Goal: Task Accomplishment & Management: Use online tool/utility

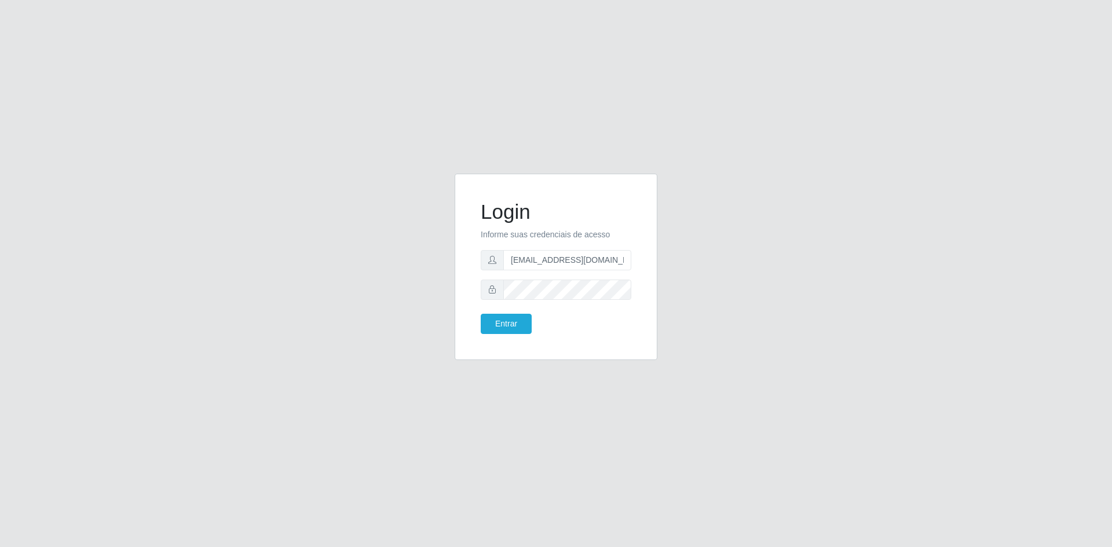
click at [514, 319] on button "Entrar" at bounding box center [506, 324] width 51 height 20
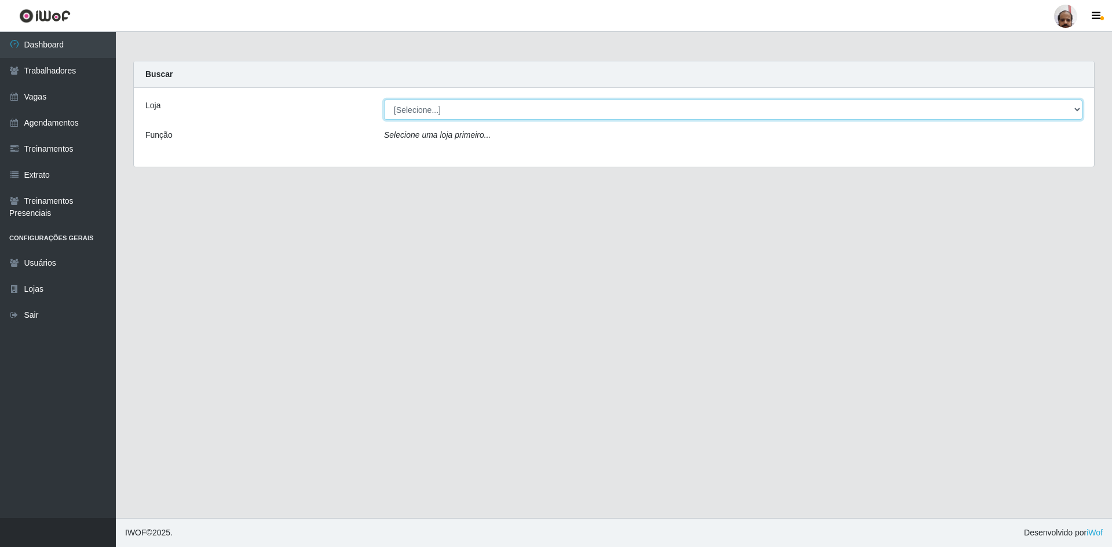
click at [1075, 105] on select "[Selecione...] Mar Vermelho - Loja 05" at bounding box center [733, 110] width 699 height 20
click at [384, 100] on select "[Selecione...] Mar Vermelho - Loja 05" at bounding box center [733, 110] width 699 height 20
click at [1075, 110] on select "[Selecione...] Mar Vermelho - Loja 05" at bounding box center [733, 110] width 699 height 20
select select "252"
click at [384, 100] on select "[Selecione...] Mar Vermelho - Loja 05" at bounding box center [733, 110] width 699 height 20
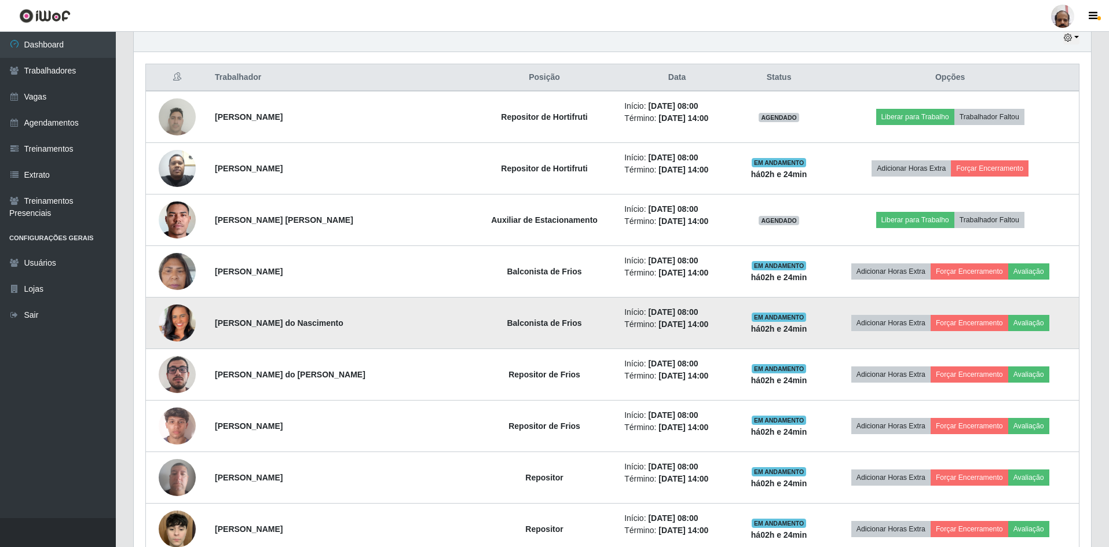
scroll to position [406, 0]
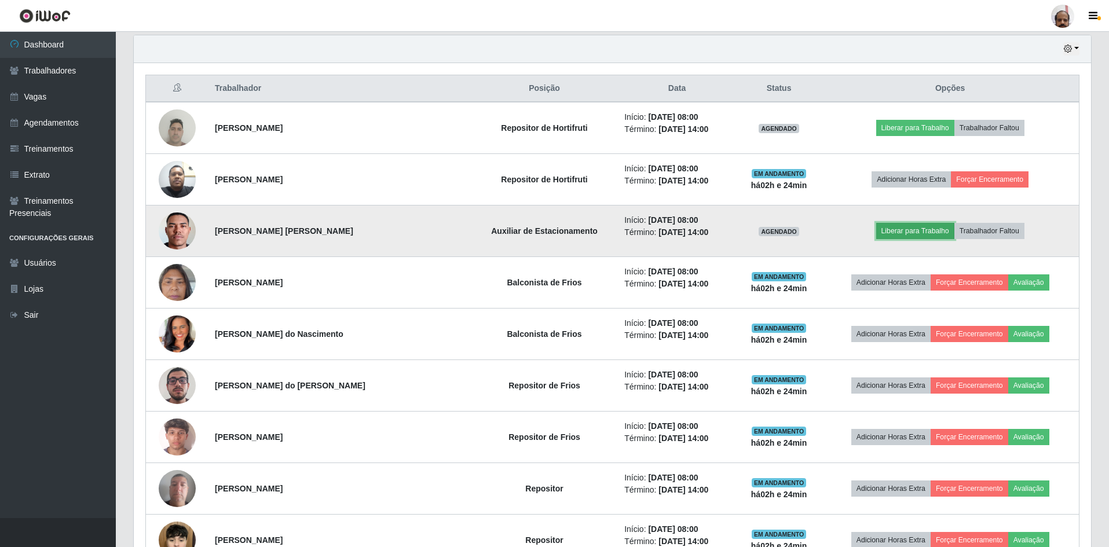
click at [886, 229] on button "Liberar para Trabalho" at bounding box center [916, 231] width 78 height 16
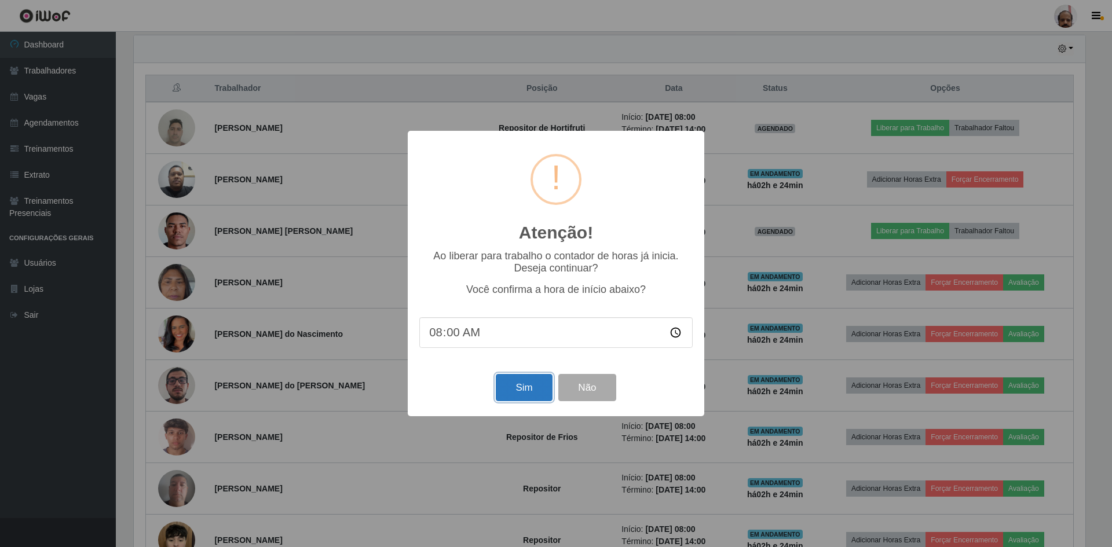
click at [532, 386] on button "Sim" at bounding box center [524, 387] width 56 height 27
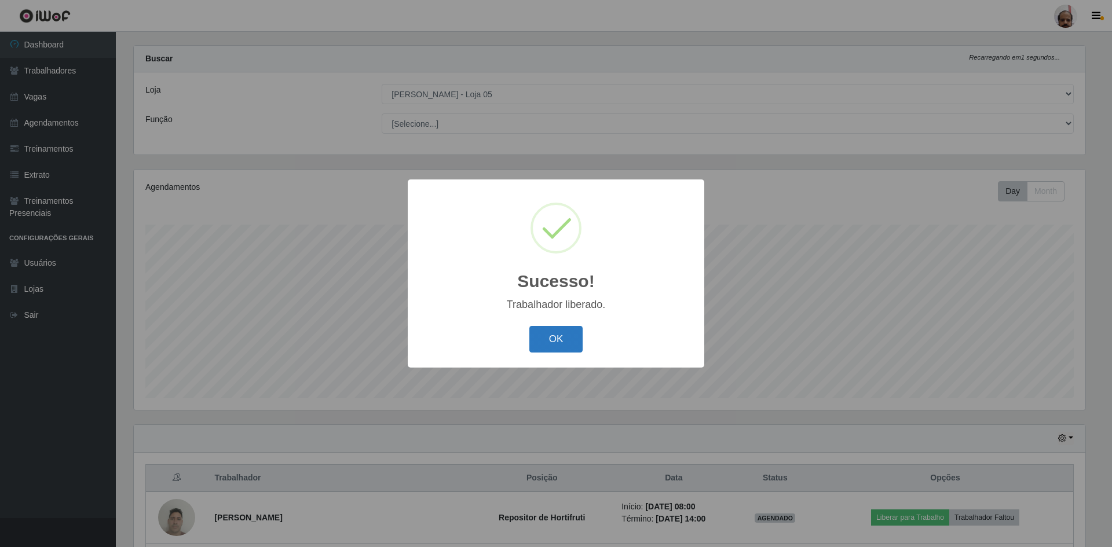
click at [563, 340] on button "OK" at bounding box center [557, 339] width 54 height 27
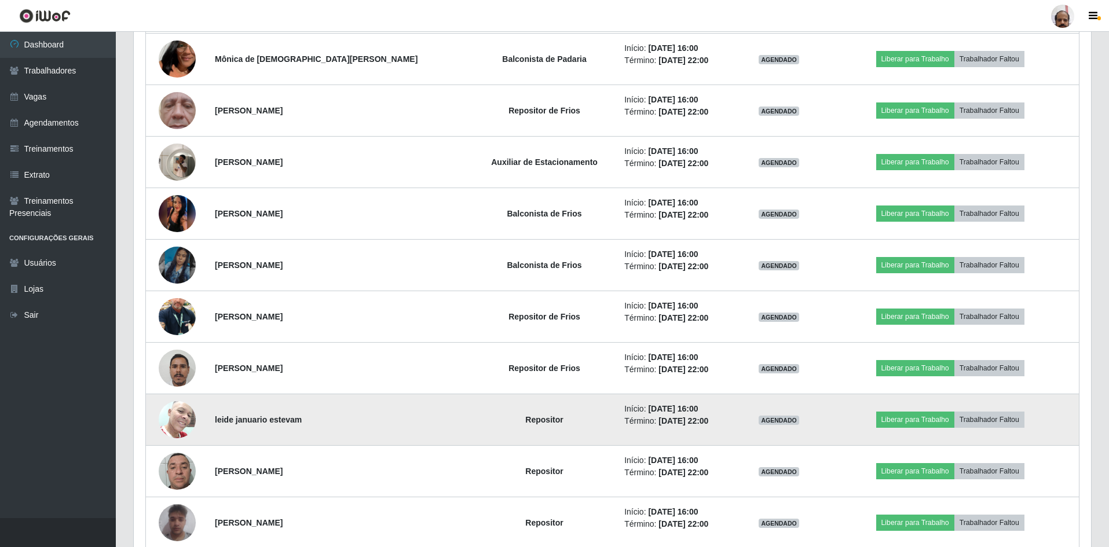
scroll to position [1406, 0]
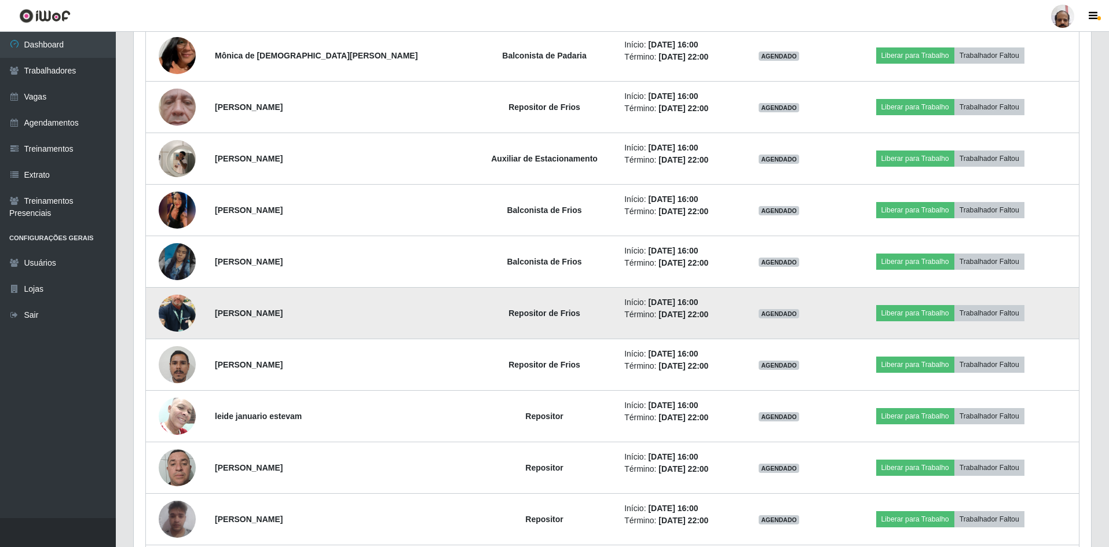
click at [174, 312] on img at bounding box center [177, 313] width 37 height 66
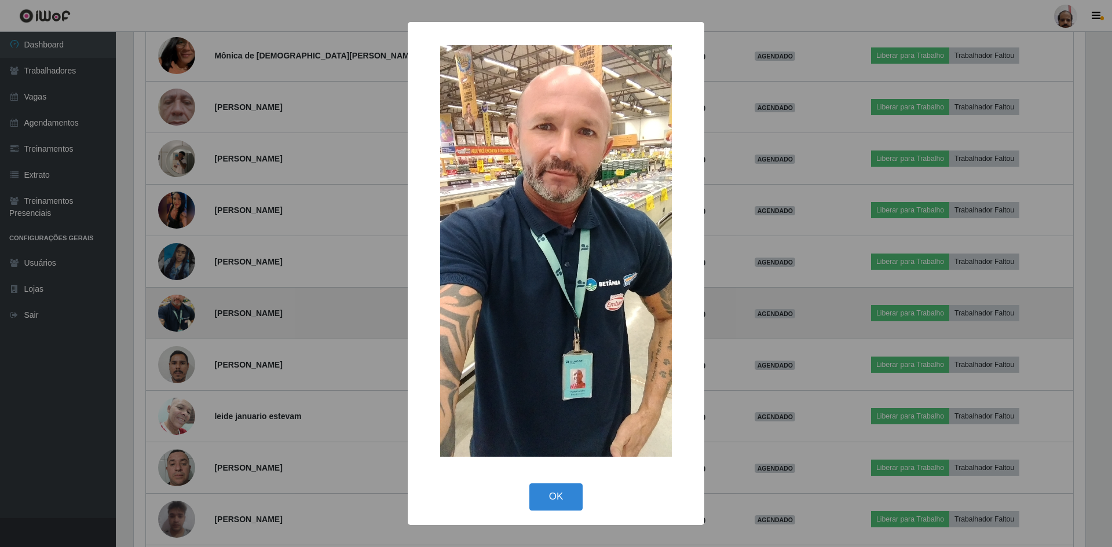
click at [174, 312] on div "× OK Cancel" at bounding box center [556, 273] width 1112 height 547
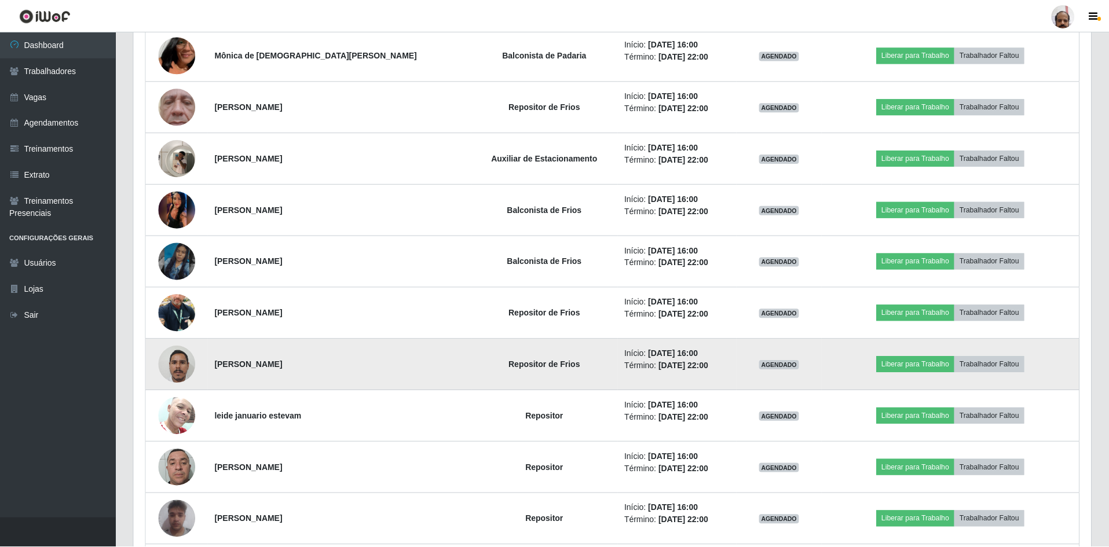
scroll to position [240, 958]
click at [170, 357] on img at bounding box center [177, 364] width 37 height 49
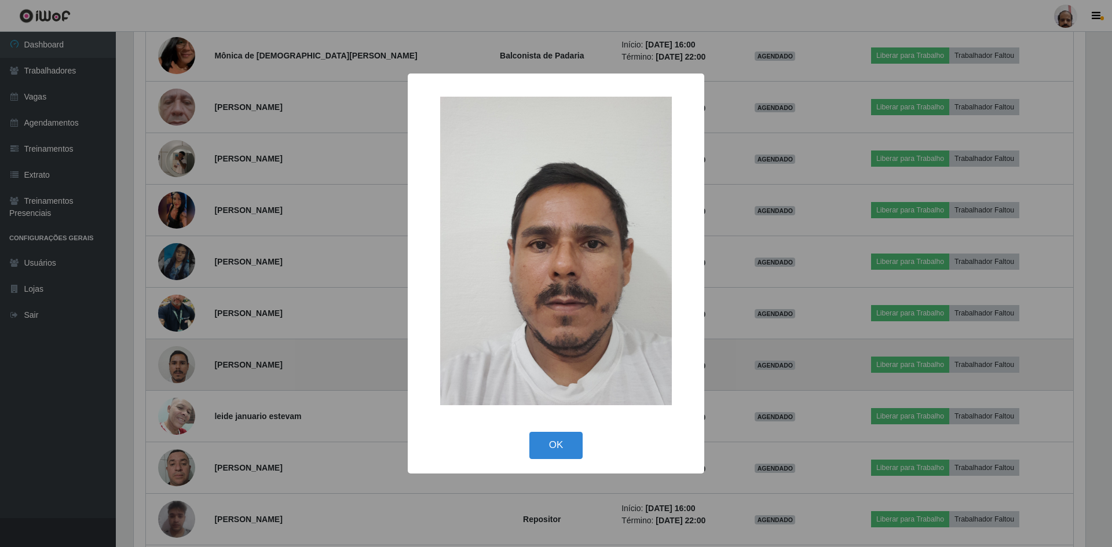
click at [171, 356] on div "× OK Cancel" at bounding box center [556, 273] width 1112 height 547
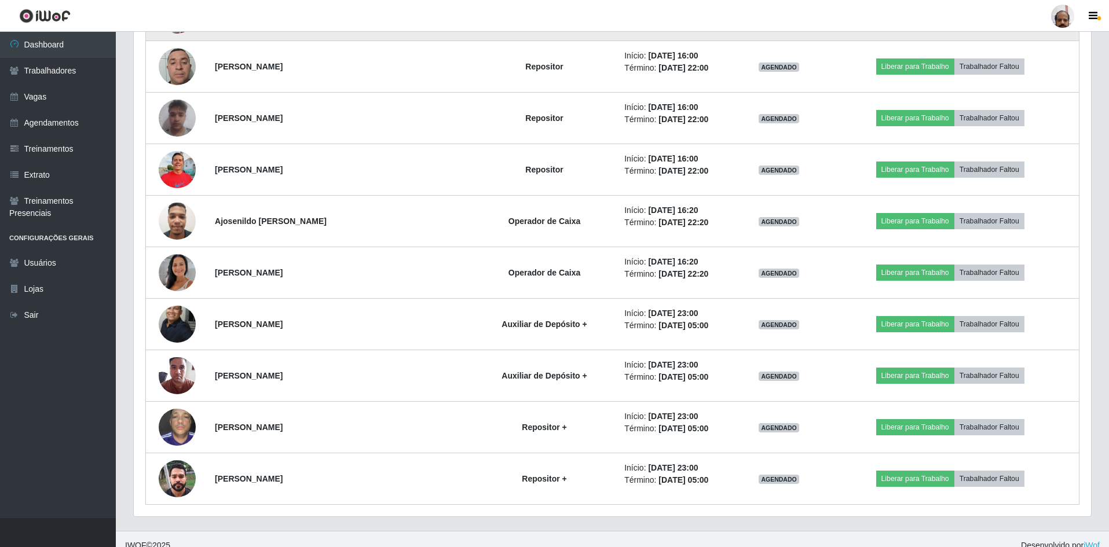
scroll to position [1812, 0]
